Goal: Find specific page/section: Find specific page/section

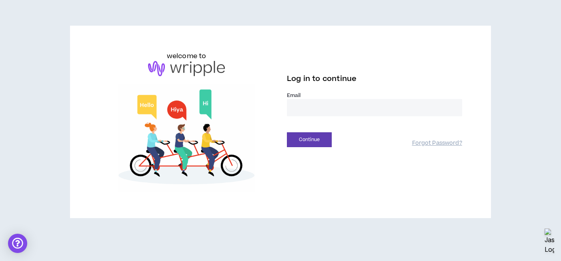
click at [313, 107] on input "email" at bounding box center [374, 107] width 175 height 17
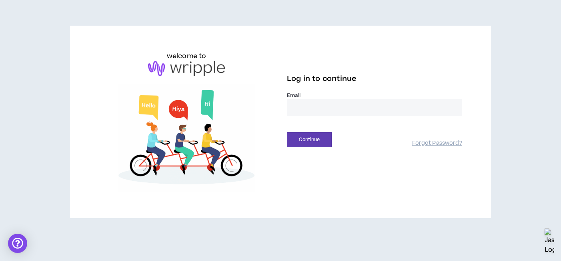
type input "**********"
